Goal: Find specific page/section: Find specific page/section

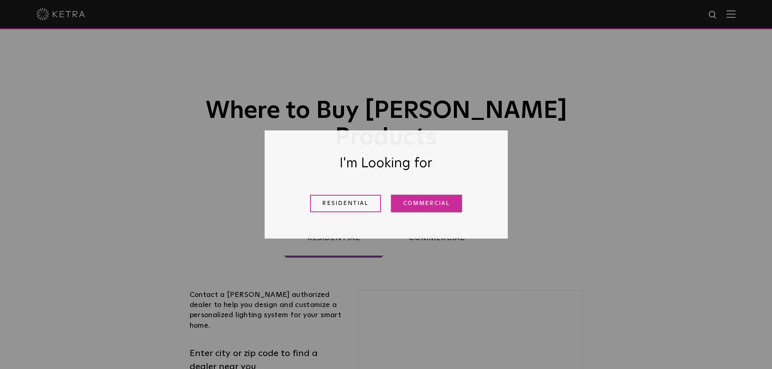
click at [419, 201] on link "Commercial" at bounding box center [426, 203] width 71 height 17
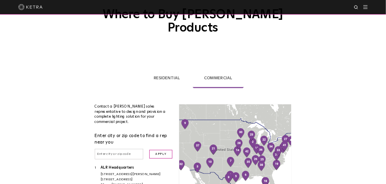
scroll to position [162, 0]
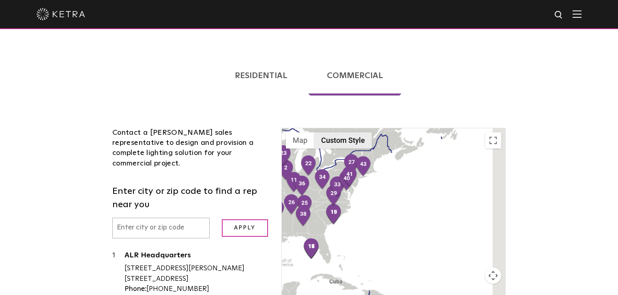
drag, startPoint x: 412, startPoint y: 148, endPoint x: 333, endPoint y: 117, distance: 84.1
click at [333, 128] on div "1 2 3 4 5 6 7 8 9 10 11 12 13 14 15 16 17 18 19 20 21 22 23 24 25 26 27 28 29 3…" at bounding box center [393, 225] width 223 height 195
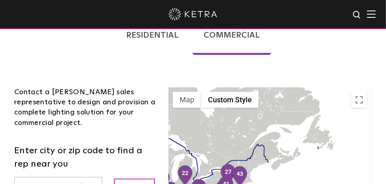
drag, startPoint x: 243, startPoint y: 125, endPoint x: 241, endPoint y: 62, distance: 62.8
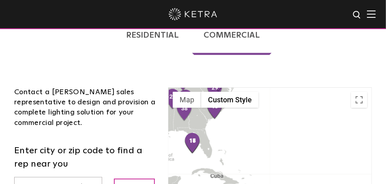
drag, startPoint x: 260, startPoint y: 125, endPoint x: 284, endPoint y: 173, distance: 53.5
click at [284, 173] on div at bounding box center [270, 185] width 203 height 195
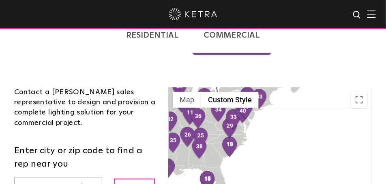
drag, startPoint x: 271, startPoint y: 150, endPoint x: 278, endPoint y: 173, distance: 23.7
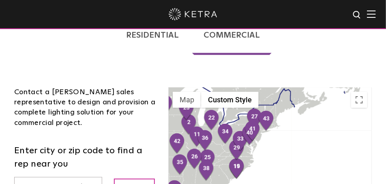
click at [278, 173] on div at bounding box center [270, 185] width 203 height 195
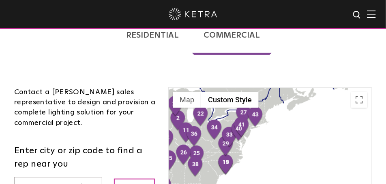
drag, startPoint x: 308, startPoint y: 162, endPoint x: 297, endPoint y: 99, distance: 64.0
click at [297, 99] on div at bounding box center [270, 185] width 203 height 195
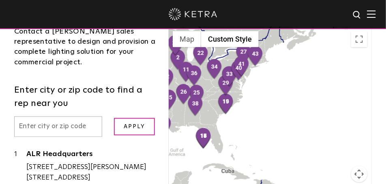
click at [86, 117] on input "text" at bounding box center [58, 127] width 88 height 21
type input "01201"
click at [114, 118] on input "Apply" at bounding box center [134, 126] width 41 height 17
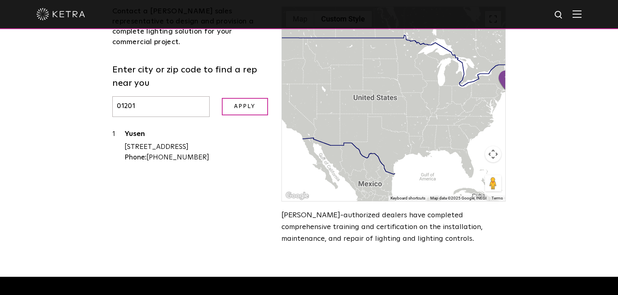
scroll to position [154, 0]
